Goal: Task Accomplishment & Management: Use online tool/utility

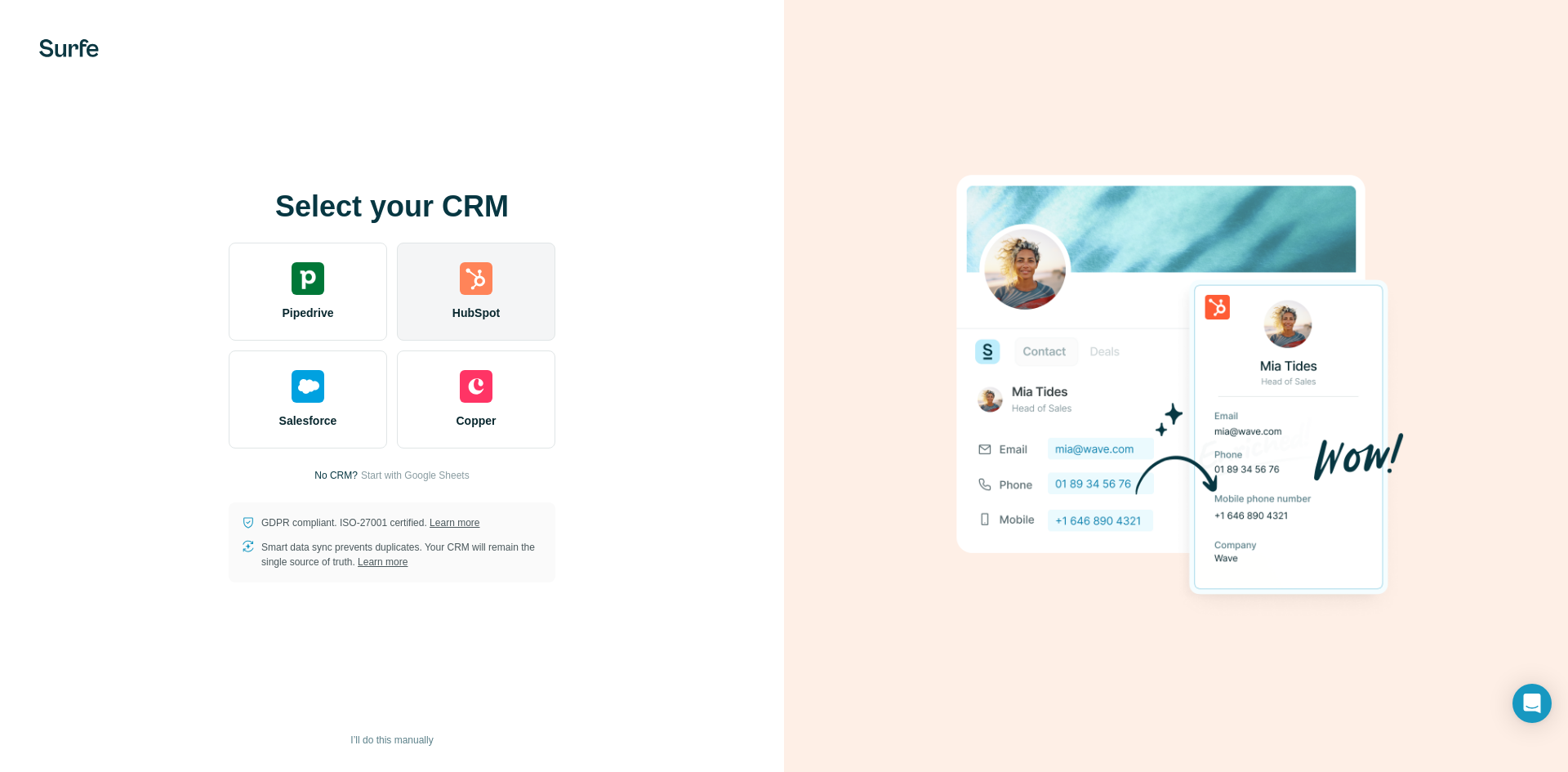
click at [494, 292] on div "HubSpot" at bounding box center [476, 292] width 158 height 98
click at [501, 255] on div "HubSpot" at bounding box center [476, 292] width 158 height 98
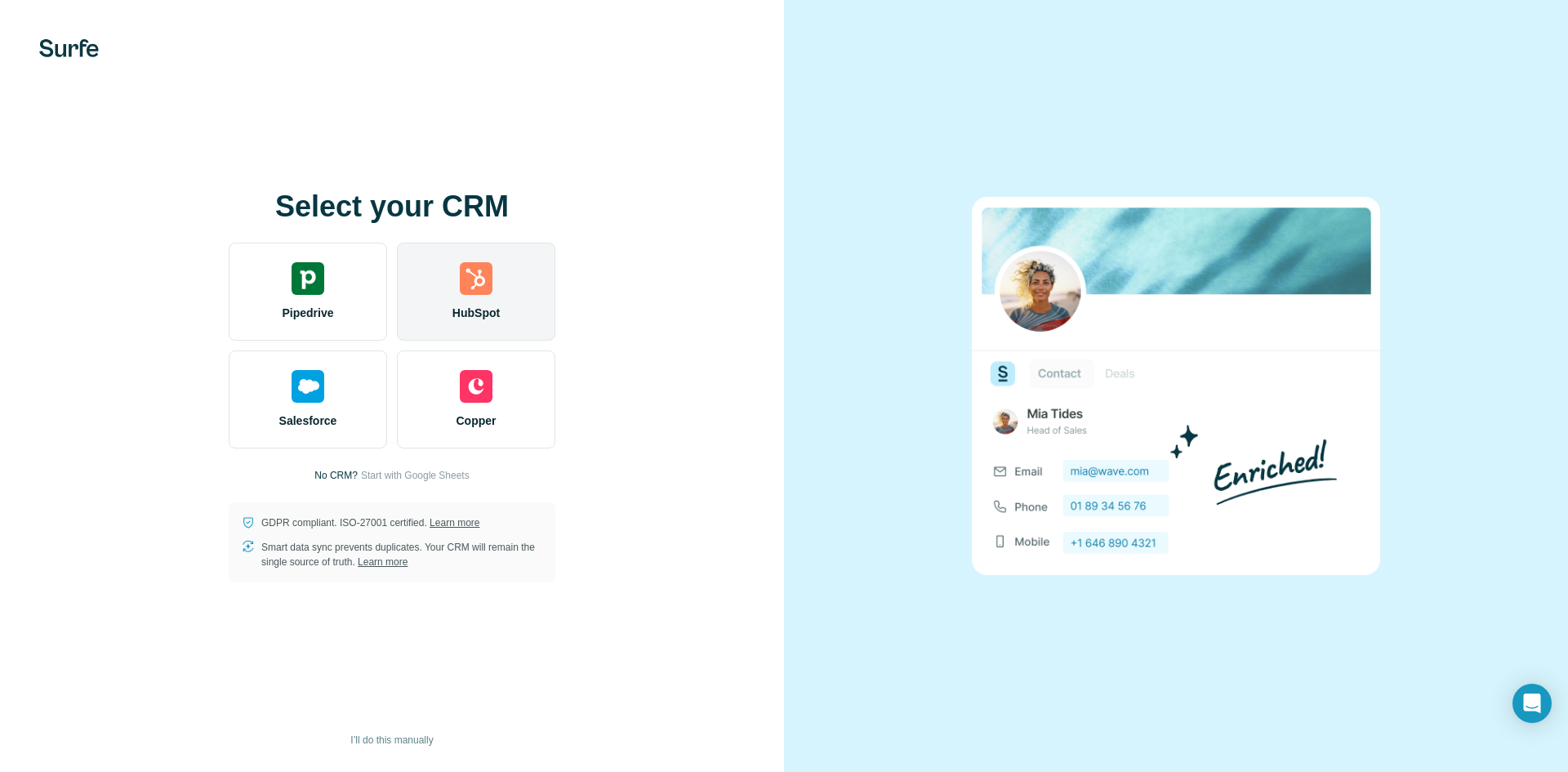
click at [504, 288] on div "HubSpot" at bounding box center [476, 292] width 158 height 98
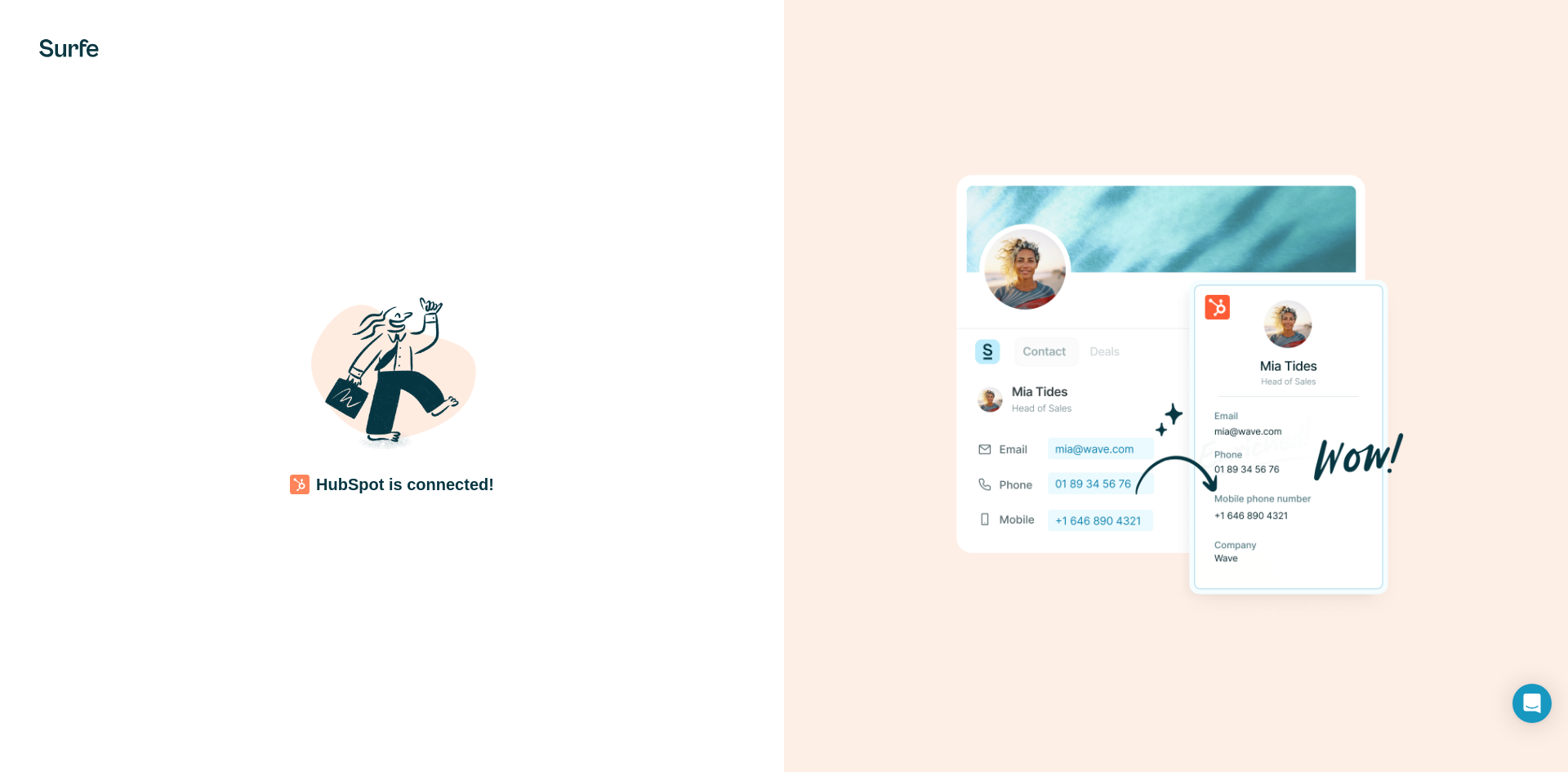
click at [541, 328] on div "HubSpot is connected!" at bounding box center [391, 386] width 719 height 219
